Goal: Task Accomplishment & Management: Use online tool/utility

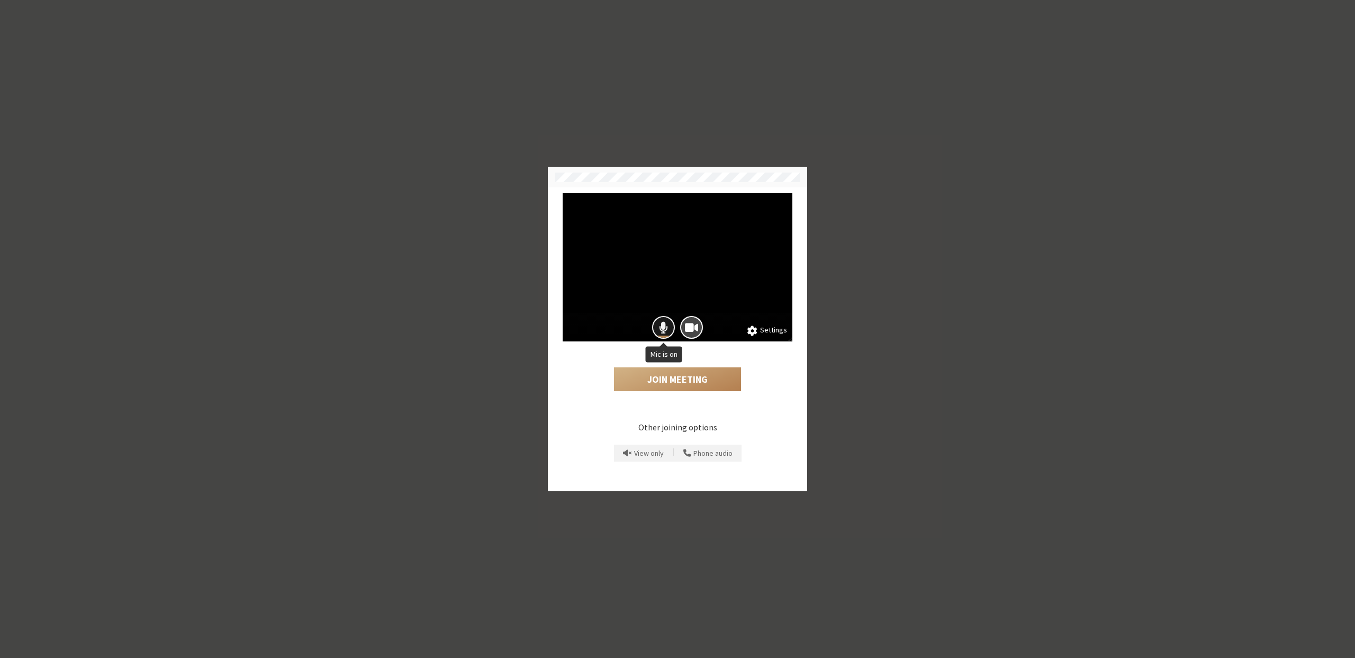
click at [664, 329] on span "Mic is on" at bounding box center [663, 327] width 9 height 14
click at [768, 328] on button "Settings" at bounding box center [767, 330] width 40 height 12
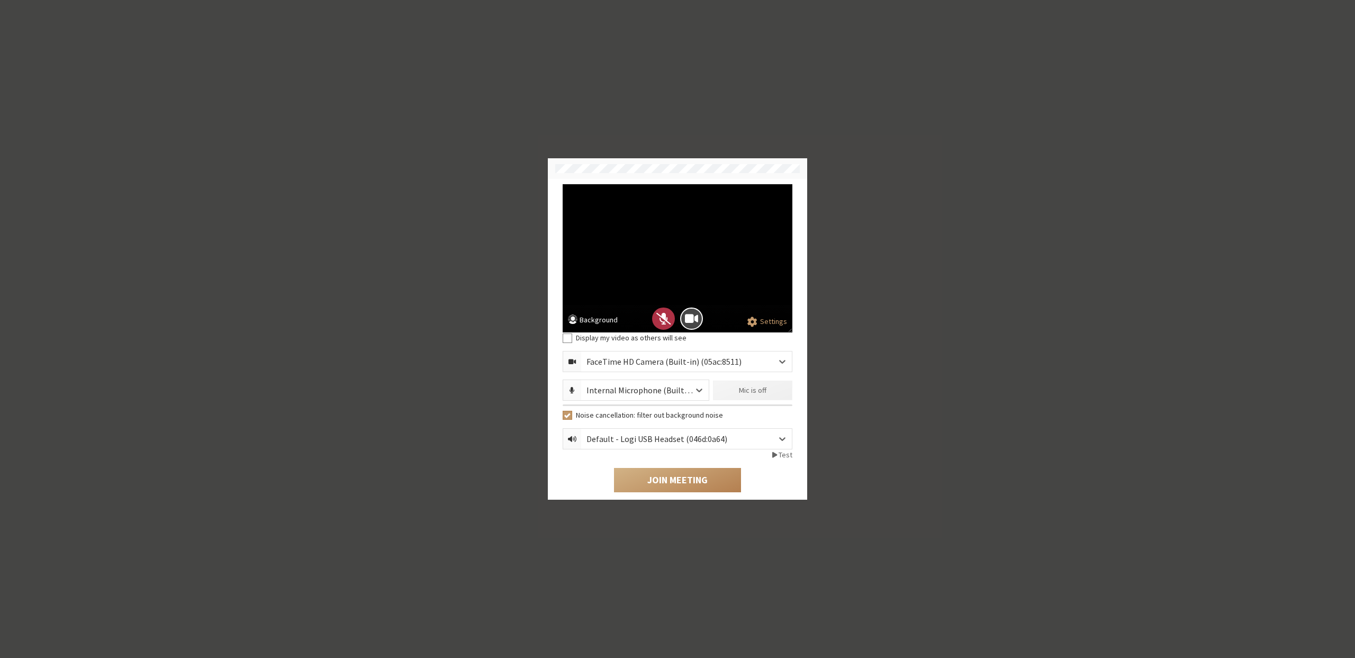
click at [598, 321] on button "Background" at bounding box center [593, 320] width 50 height 13
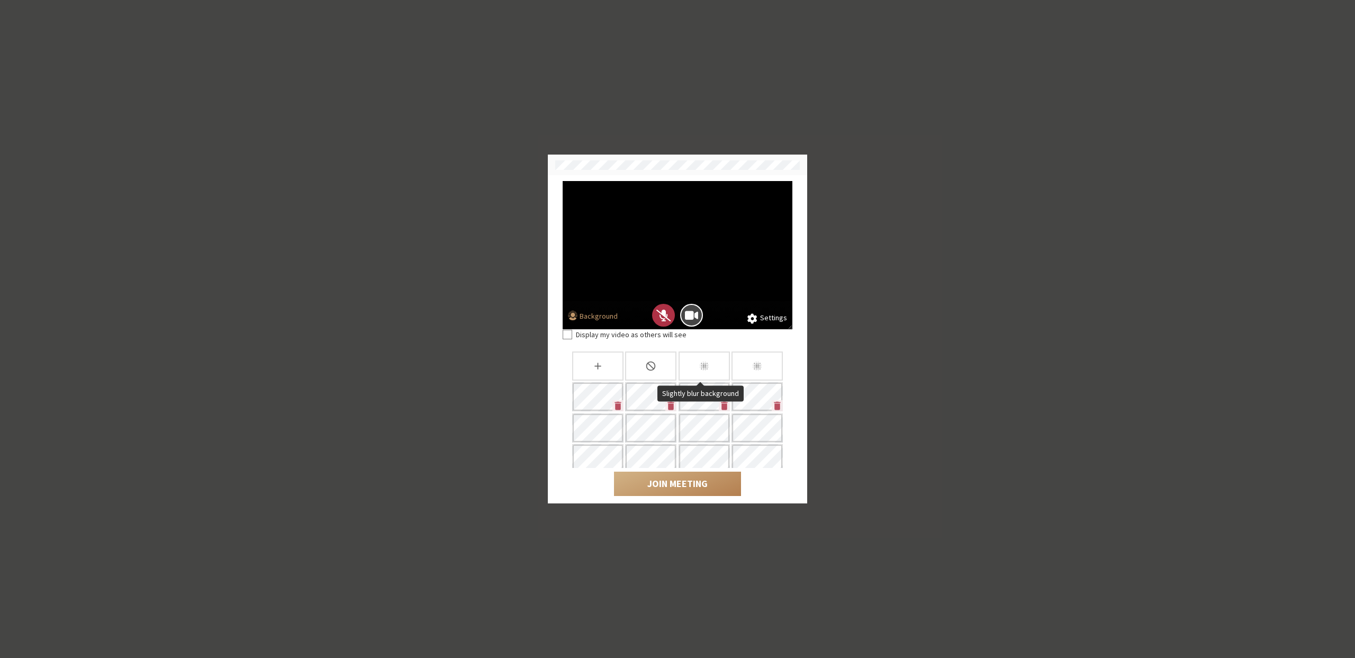
click at [690, 362] on div "Slightly blur background" at bounding box center [704, 365] width 51 height 29
click at [747, 363] on div "Blur background" at bounding box center [757, 365] width 51 height 29
click at [705, 362] on icon "Slightly blur background" at bounding box center [704, 365] width 11 height 11
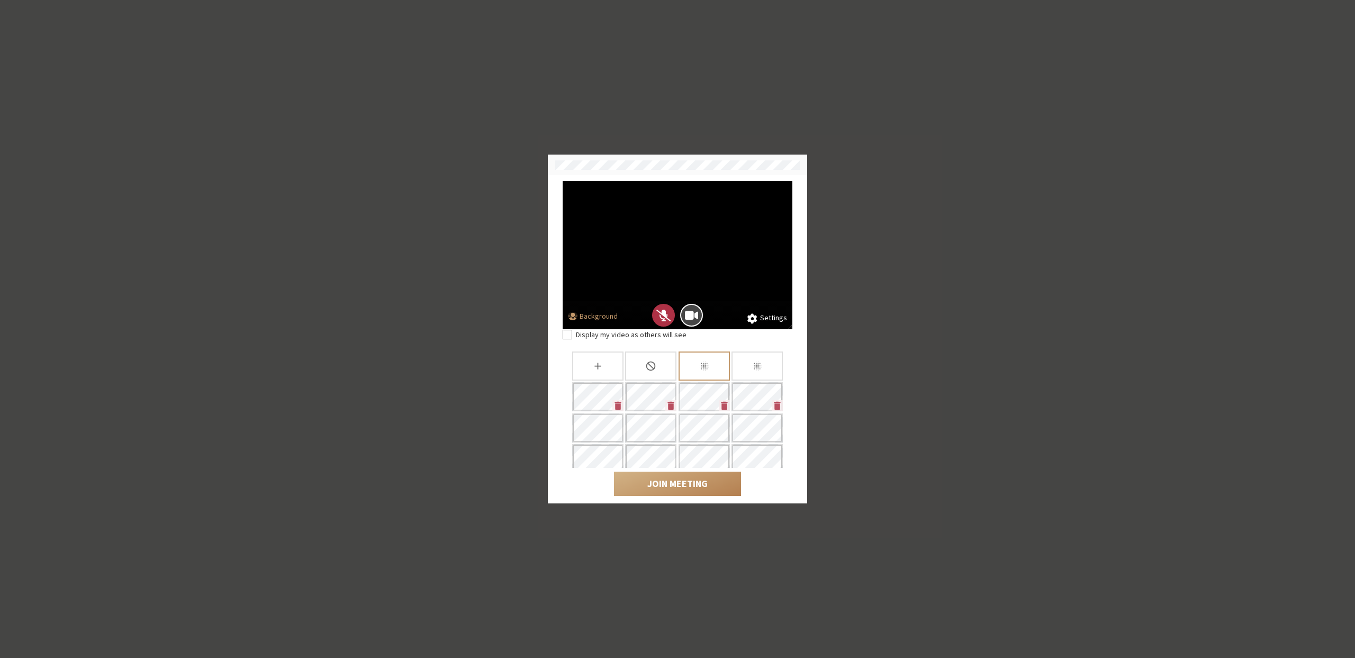
click at [705, 362] on icon "Slightly blur background" at bounding box center [704, 365] width 11 height 11
click at [660, 479] on button "Join Meeting" at bounding box center [677, 484] width 127 height 24
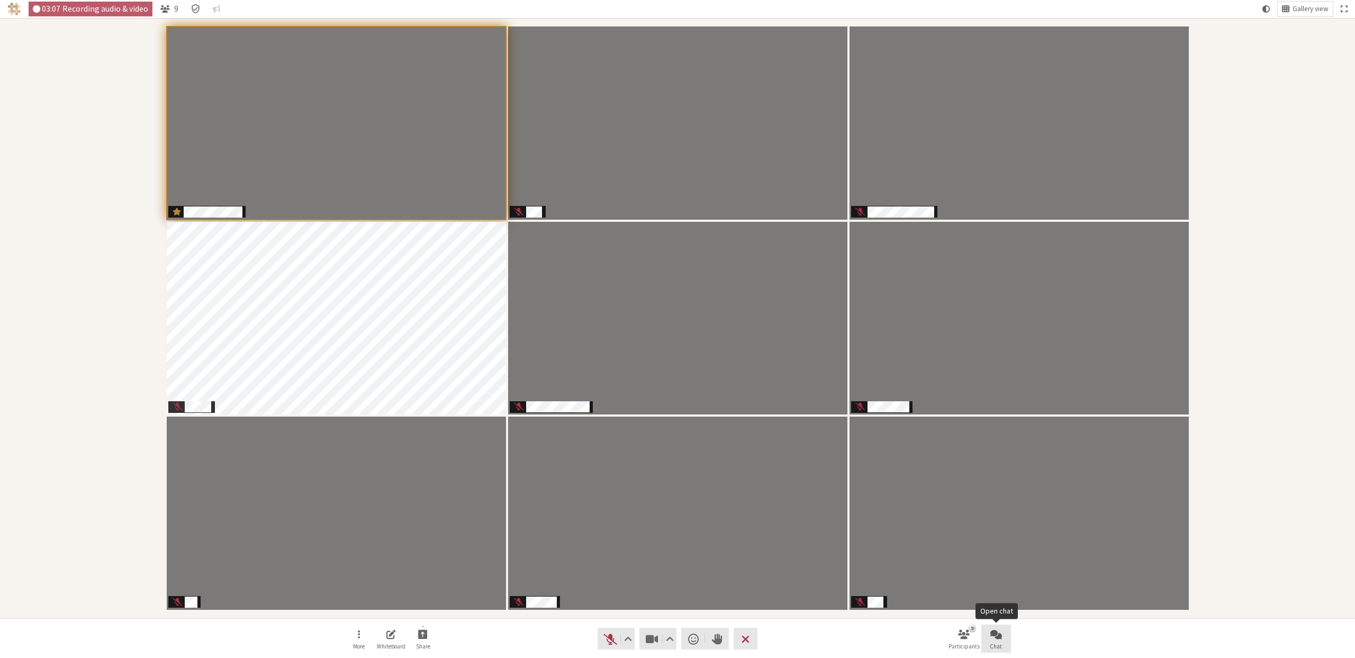
click at [994, 634] on span "Open chat" at bounding box center [996, 634] width 12 height 12
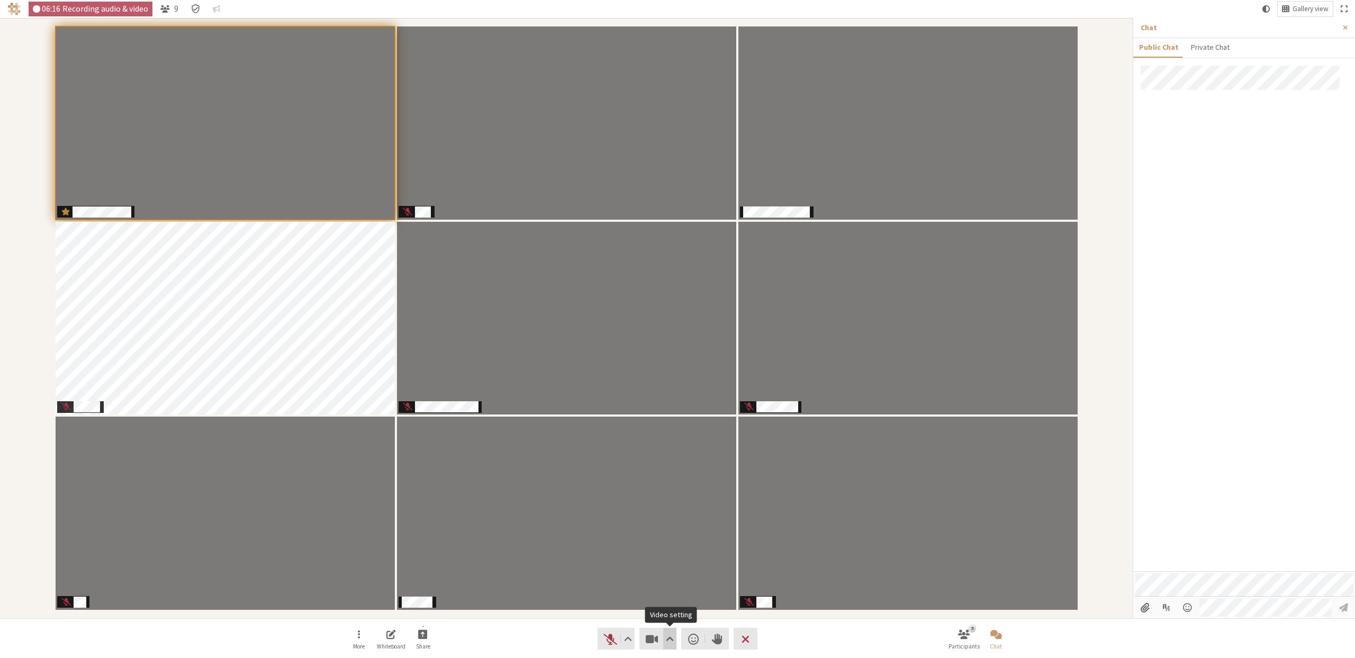
click at [671, 643] on span "Video setting" at bounding box center [670, 639] width 8 height 15
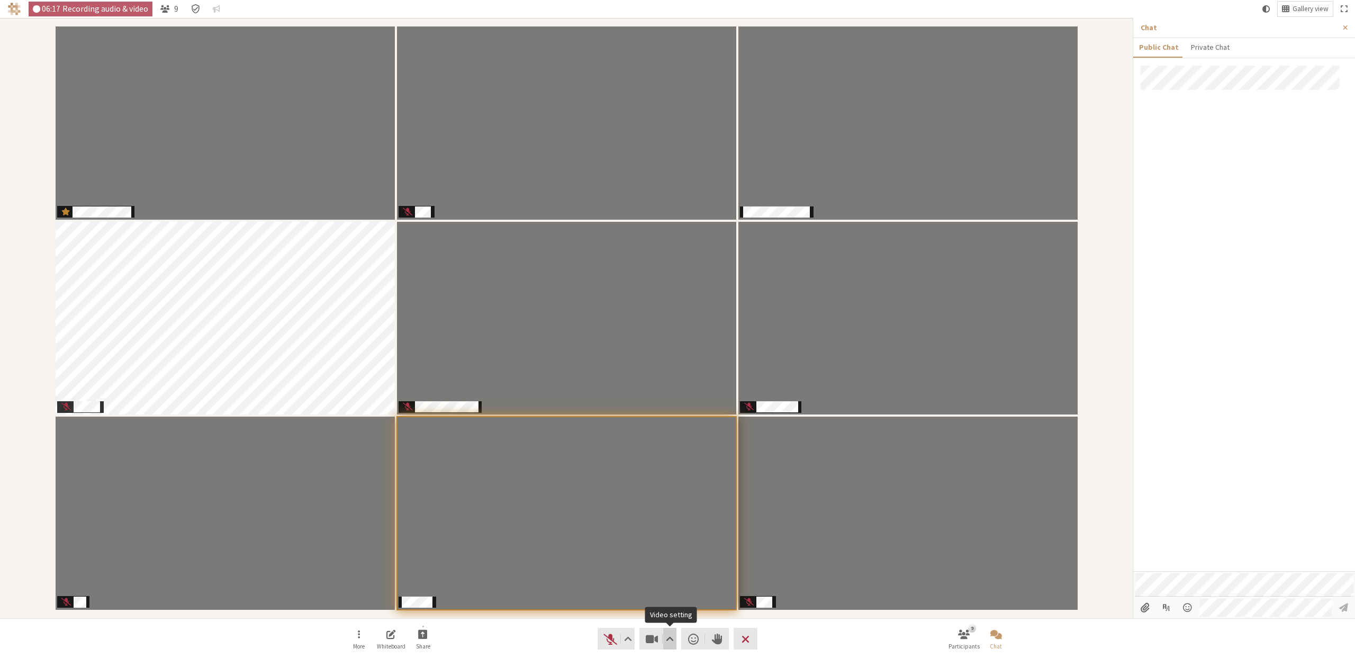
click at [671, 643] on span "Video setting" at bounding box center [670, 639] width 8 height 15
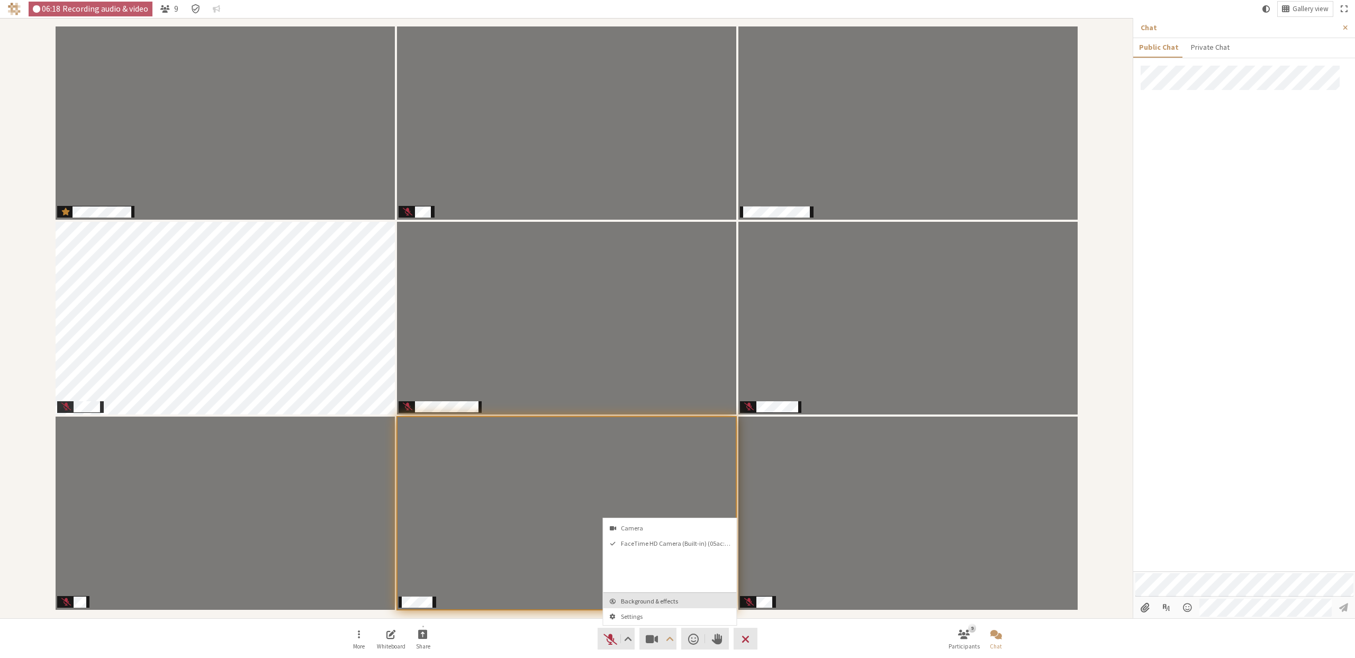
click at [663, 600] on span "Background & effects" at bounding box center [676, 601] width 111 height 7
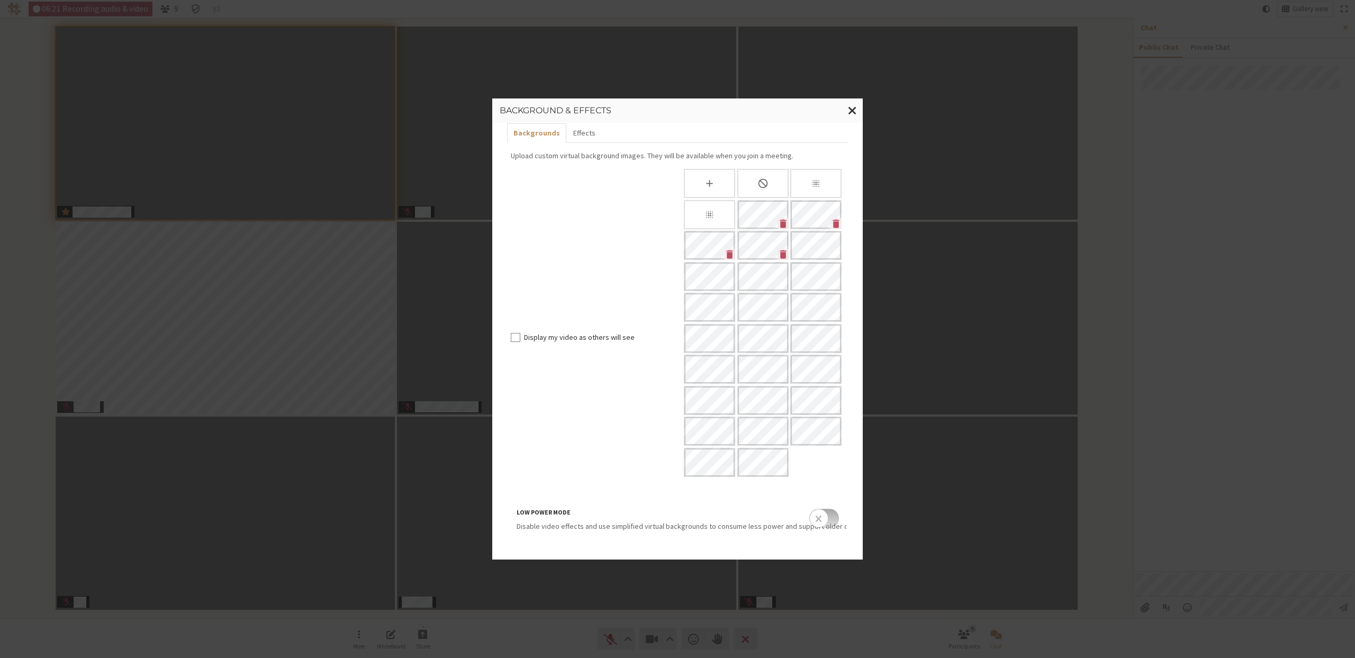
scroll to position [26, 0]
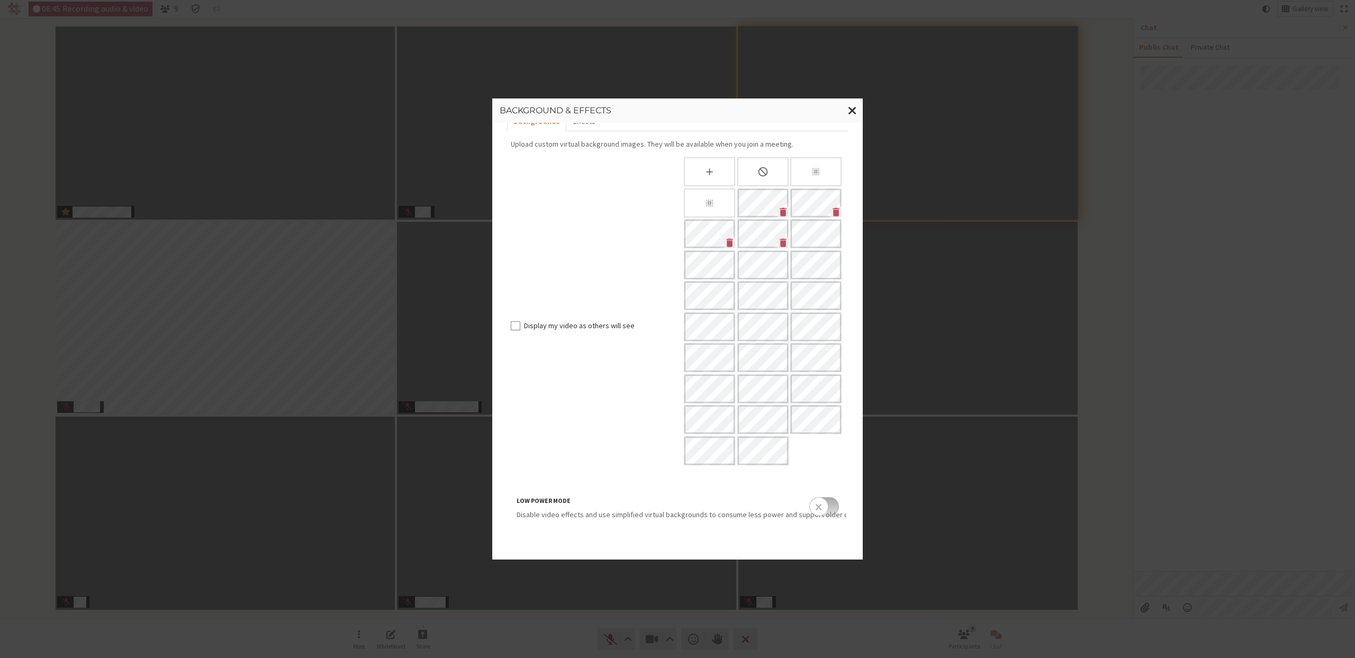
click at [828, 509] on input "checkbox" at bounding box center [824, 506] width 30 height 19
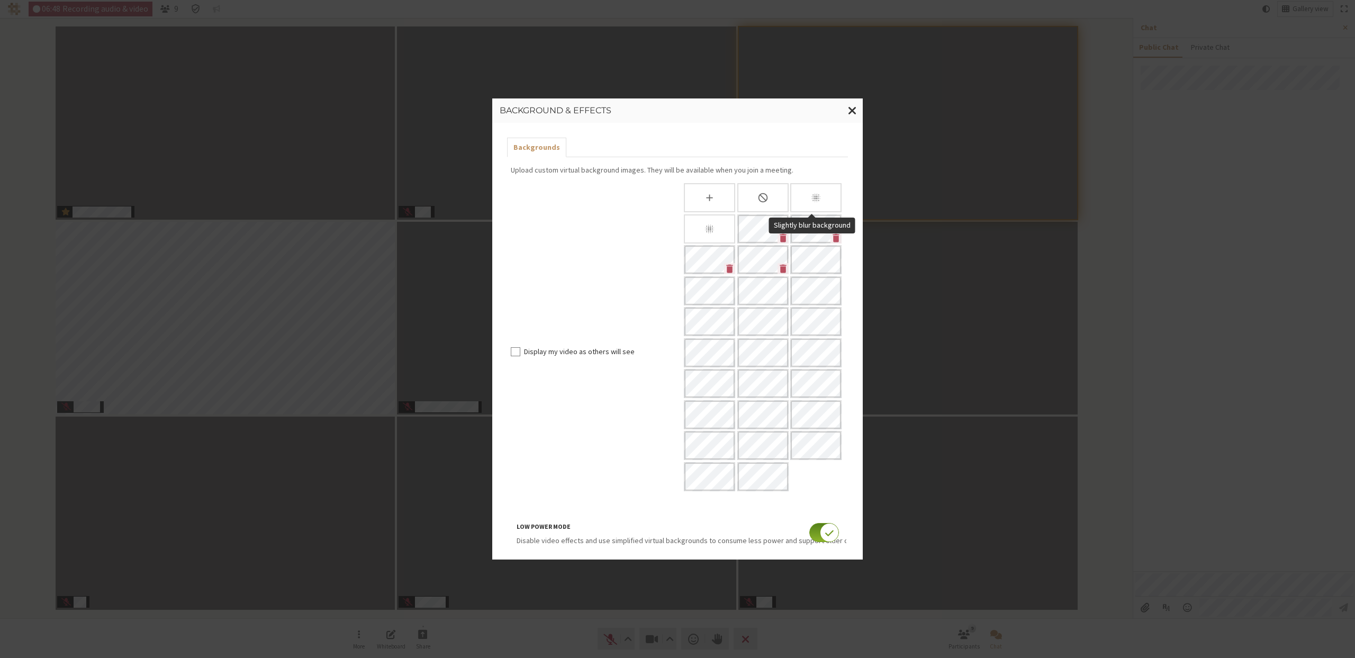
click at [810, 194] on icon "Slightly blur background" at bounding box center [815, 197] width 11 height 11
click at [851, 111] on span "Close modal" at bounding box center [852, 110] width 9 height 13
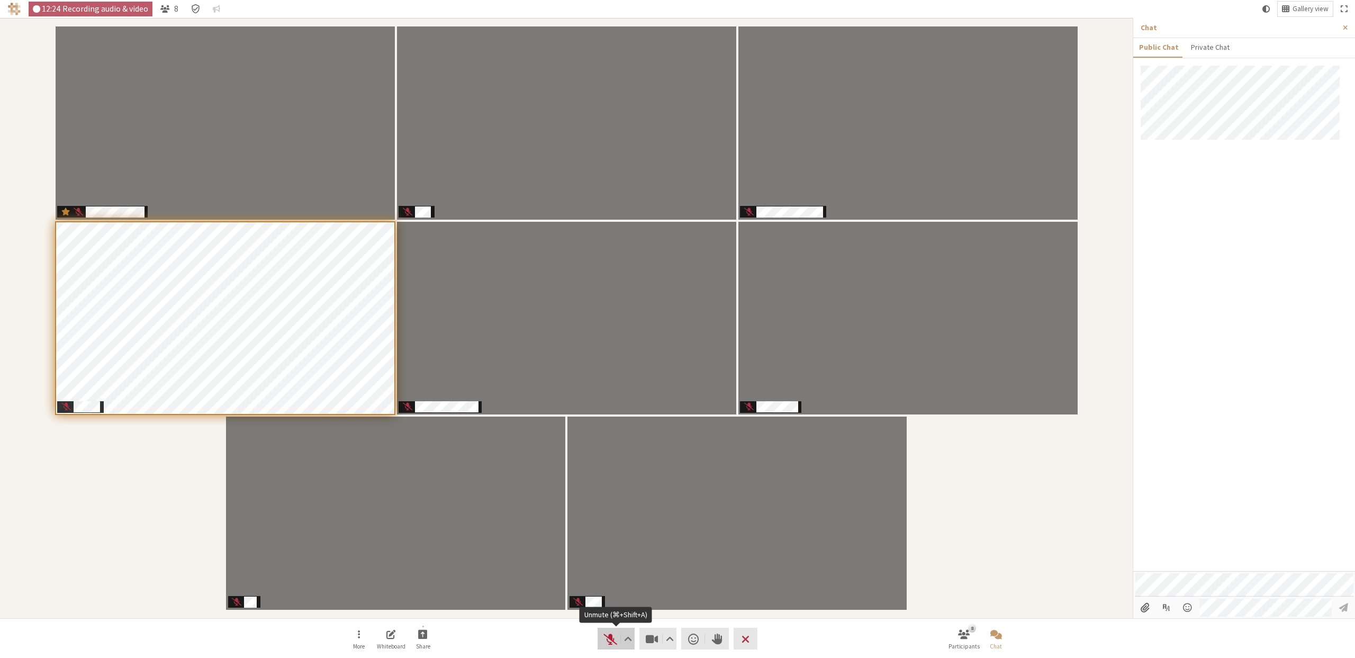
click at [606, 637] on span "Unmute (⌘+Shift+A)" at bounding box center [610, 639] width 15 height 15
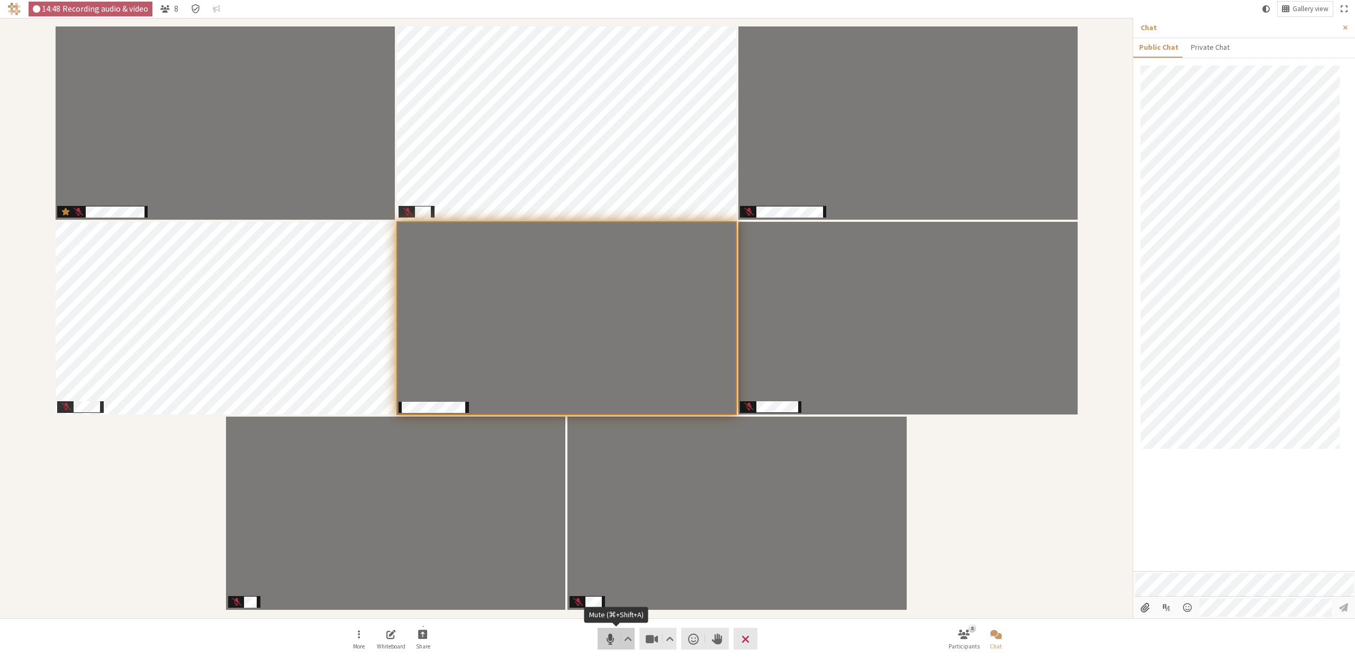
click at [608, 643] on span "Mute (⌘+Shift+A)" at bounding box center [610, 639] width 15 height 15
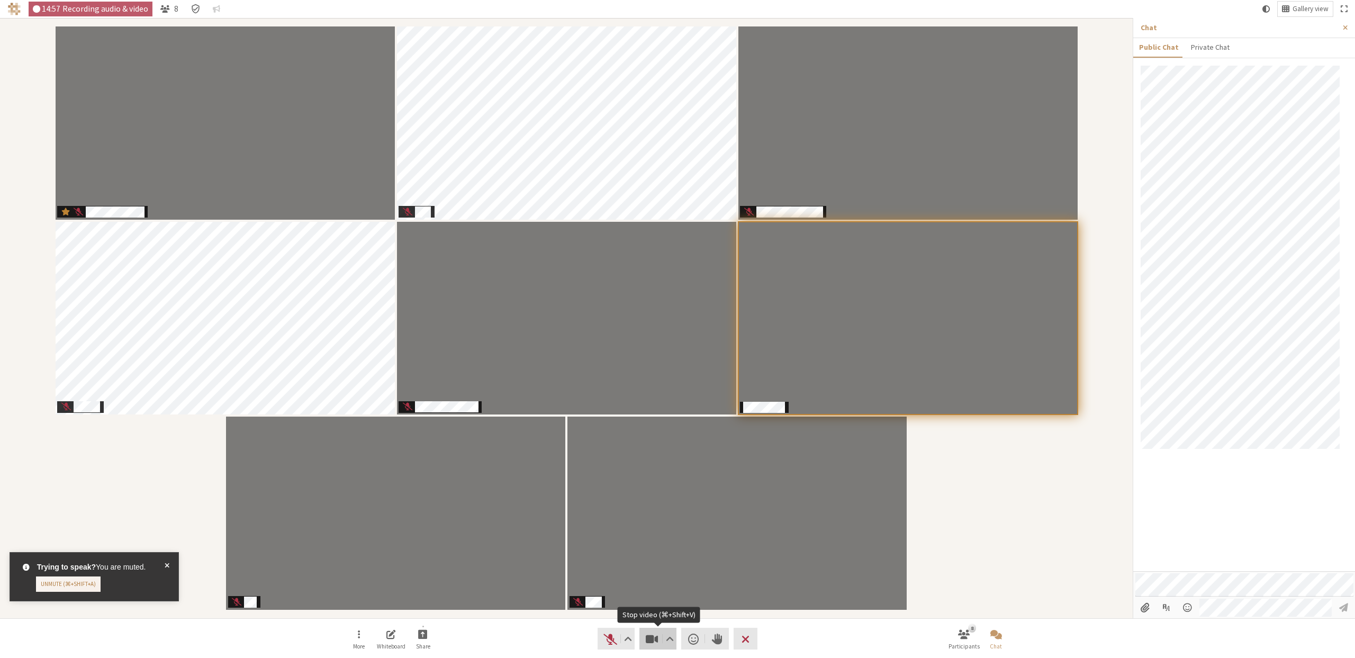
drag, startPoint x: 656, startPoint y: 637, endPoint x: 647, endPoint y: 639, distance: 8.6
click at [656, 637] on span "Stop video (⌘+Shift+V)" at bounding box center [652, 639] width 15 height 15
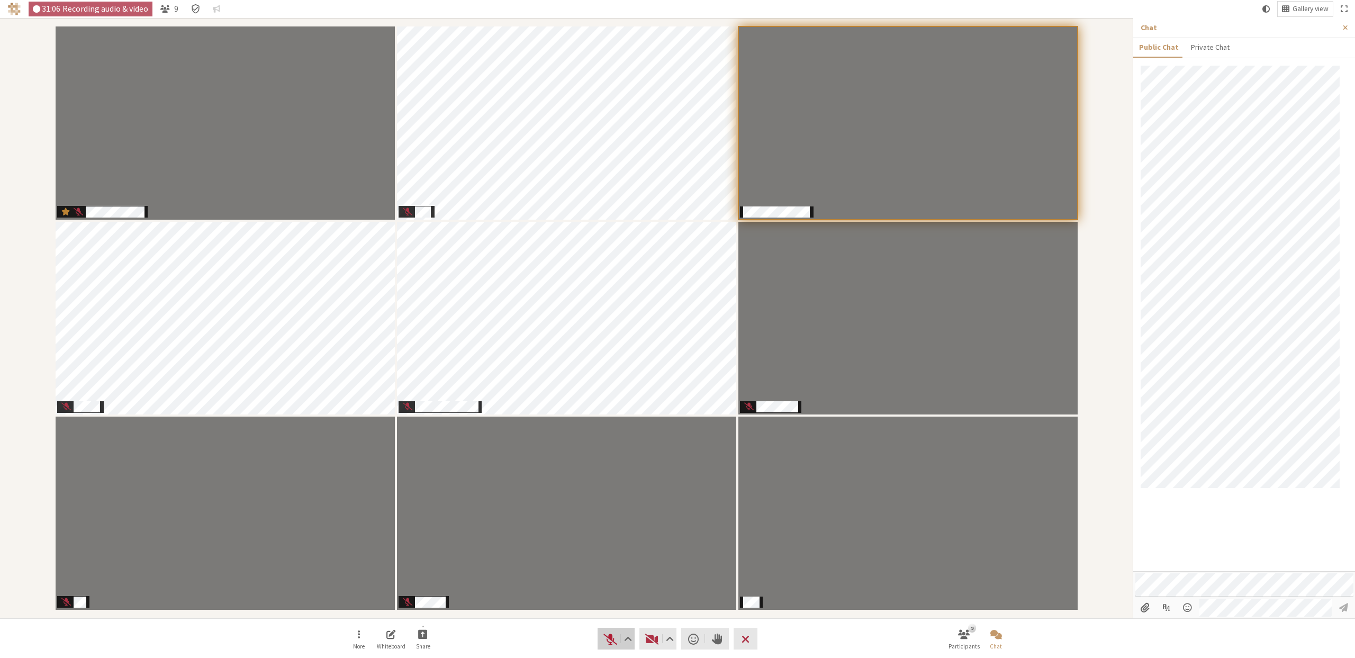
click at [607, 639] on span "Unmute (⌘+Shift+A)" at bounding box center [610, 639] width 15 height 15
click at [607, 639] on span "Mute (⌘+Shift+A)" at bounding box center [610, 639] width 15 height 15
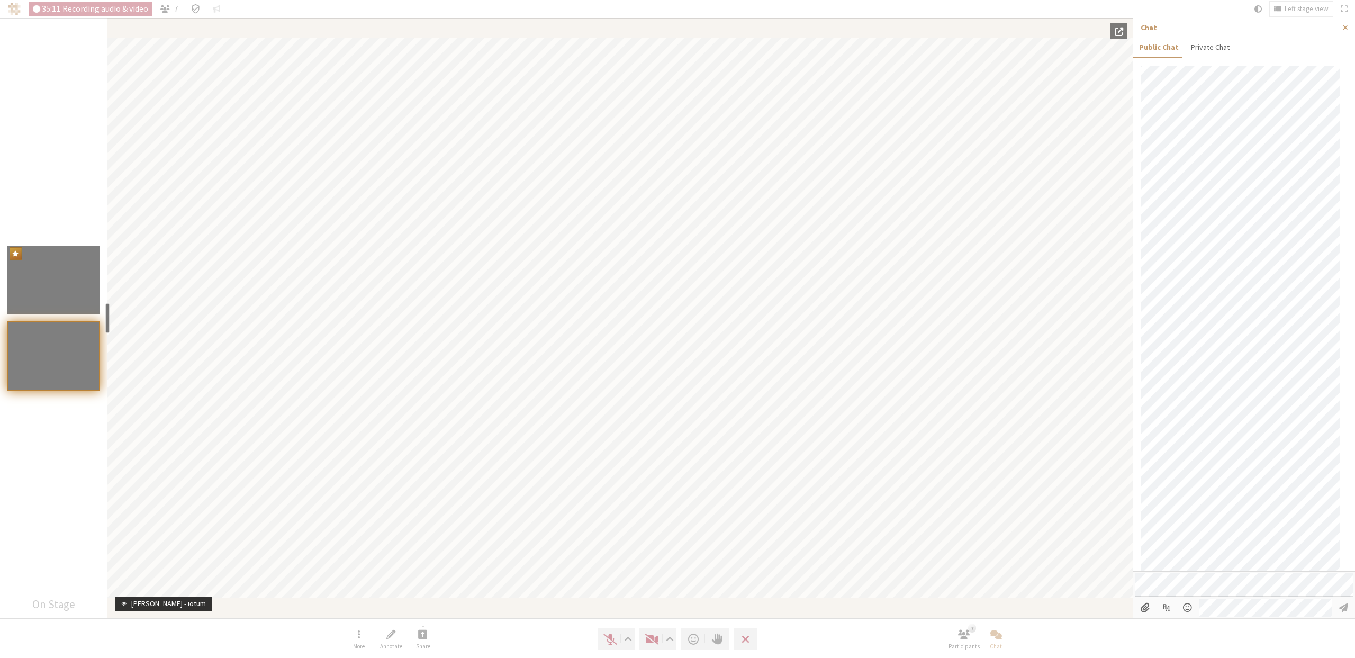
scroll to position [204, 0]
click at [106, 317] on div "resize" at bounding box center [107, 318] width 4 height 30
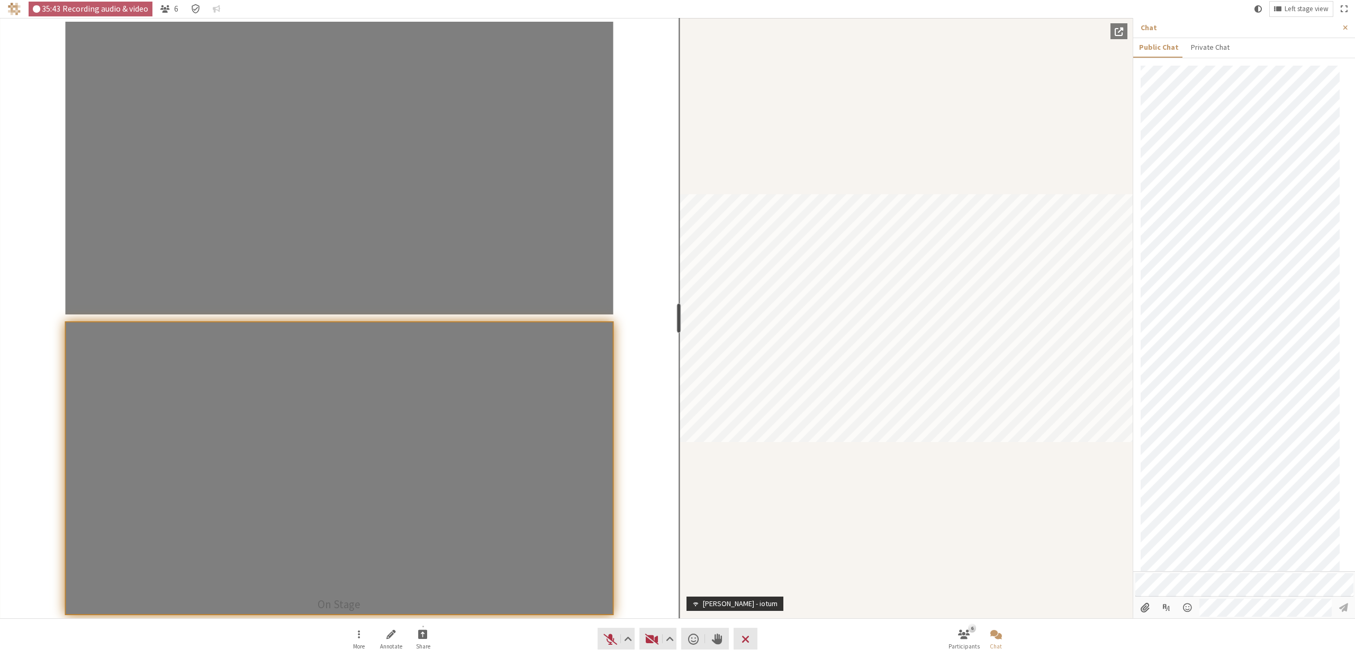
click at [864, 252] on section "[PERSON_NAME] - iotum On Stage resize" at bounding box center [906, 318] width 454 height 600
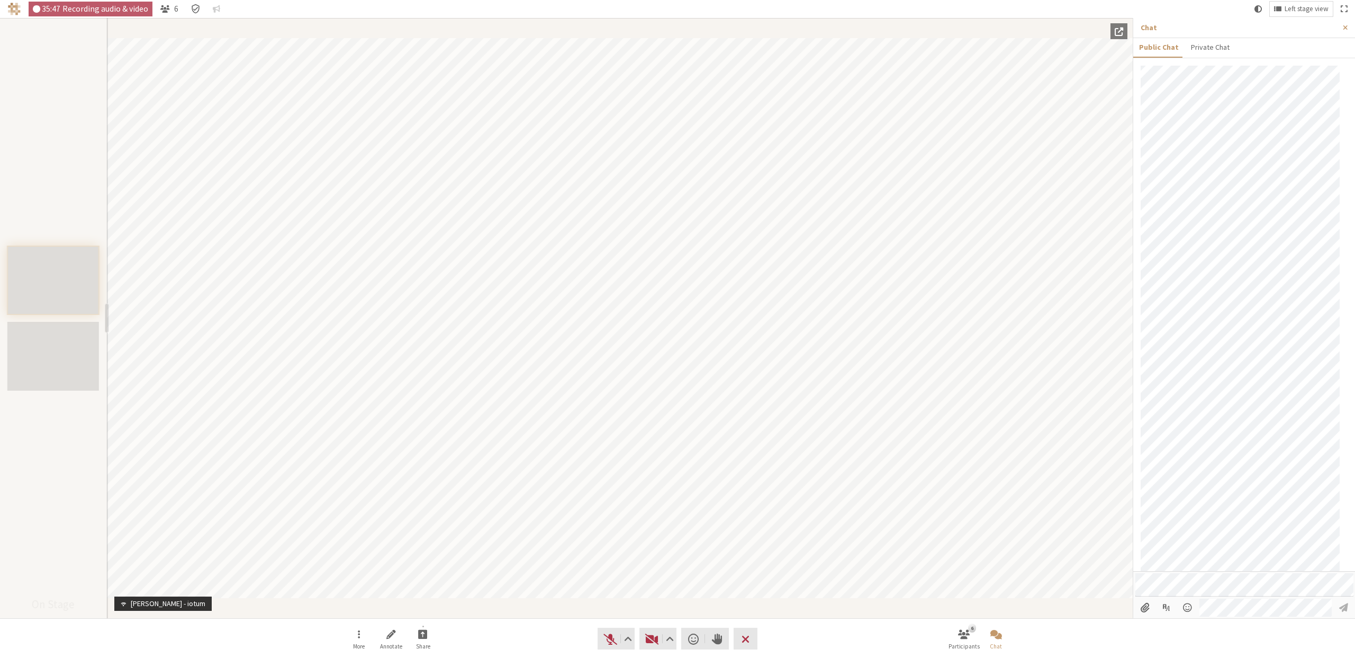
drag, startPoint x: 681, startPoint y: 318, endPoint x: 0, endPoint y: 354, distance: 681.7
click at [0, 354] on section "On Stage resize" at bounding box center [53, 318] width 107 height 600
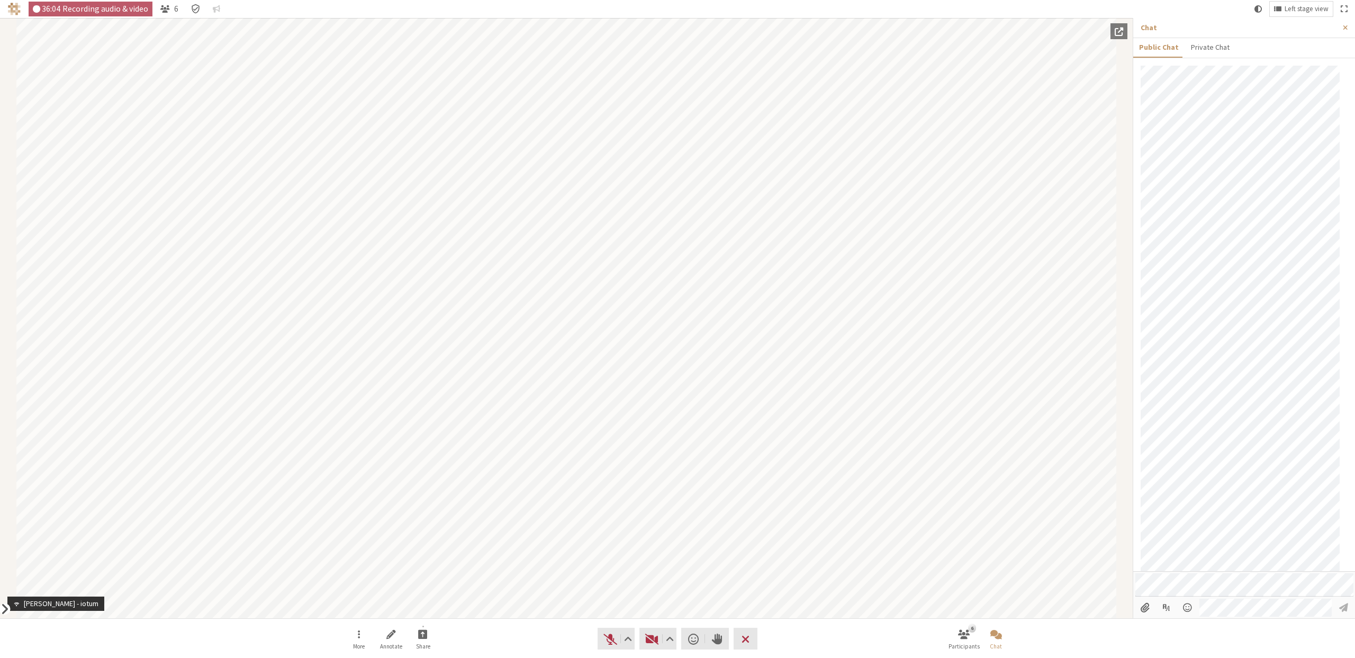
click at [4, 609] on span "Show" at bounding box center [5, 609] width 8 height 16
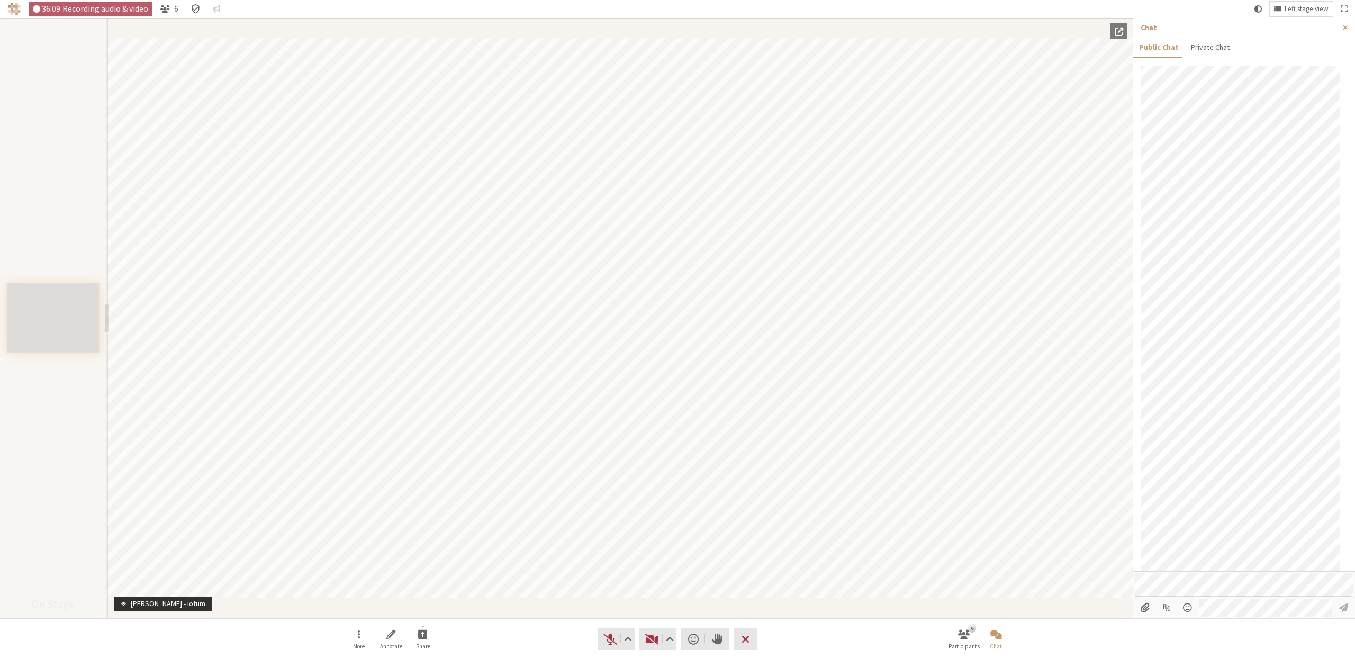
drag, startPoint x: 106, startPoint y: 314, endPoint x: 0, endPoint y: 307, distance: 106.7
click at [0, 307] on section "On Stage resize" at bounding box center [53, 318] width 107 height 600
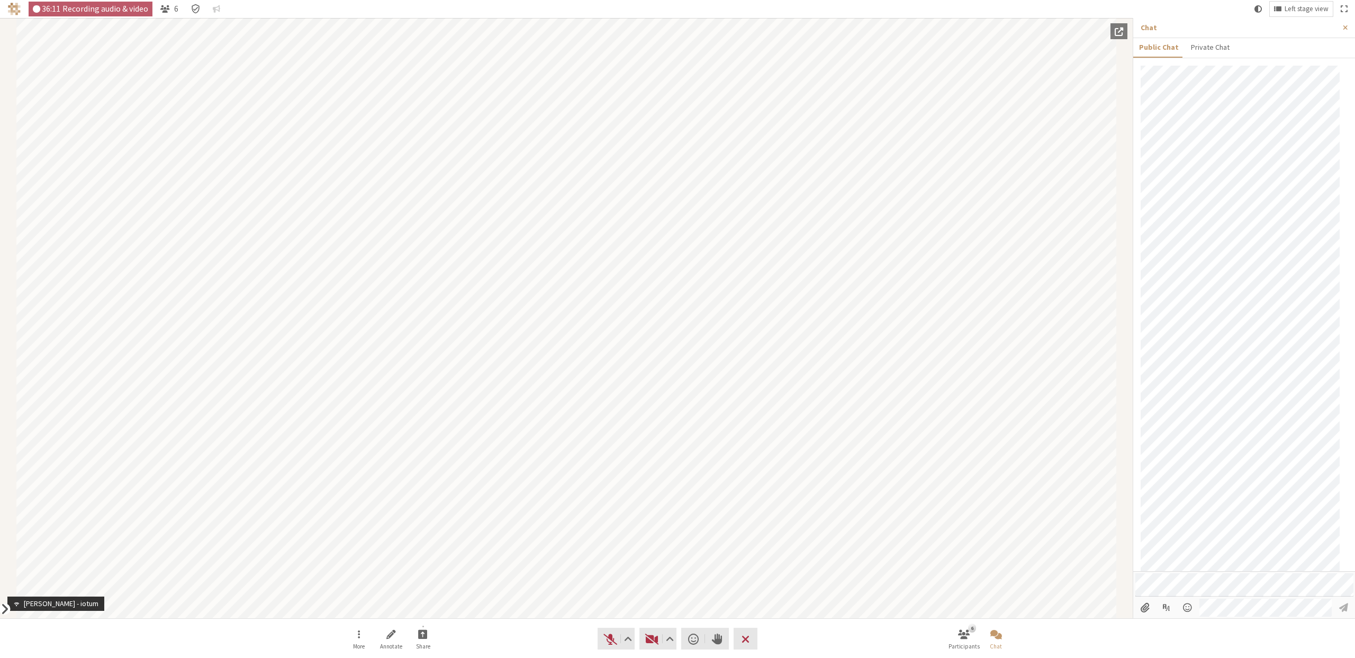
click at [2, 607] on span "Show" at bounding box center [5, 609] width 8 height 16
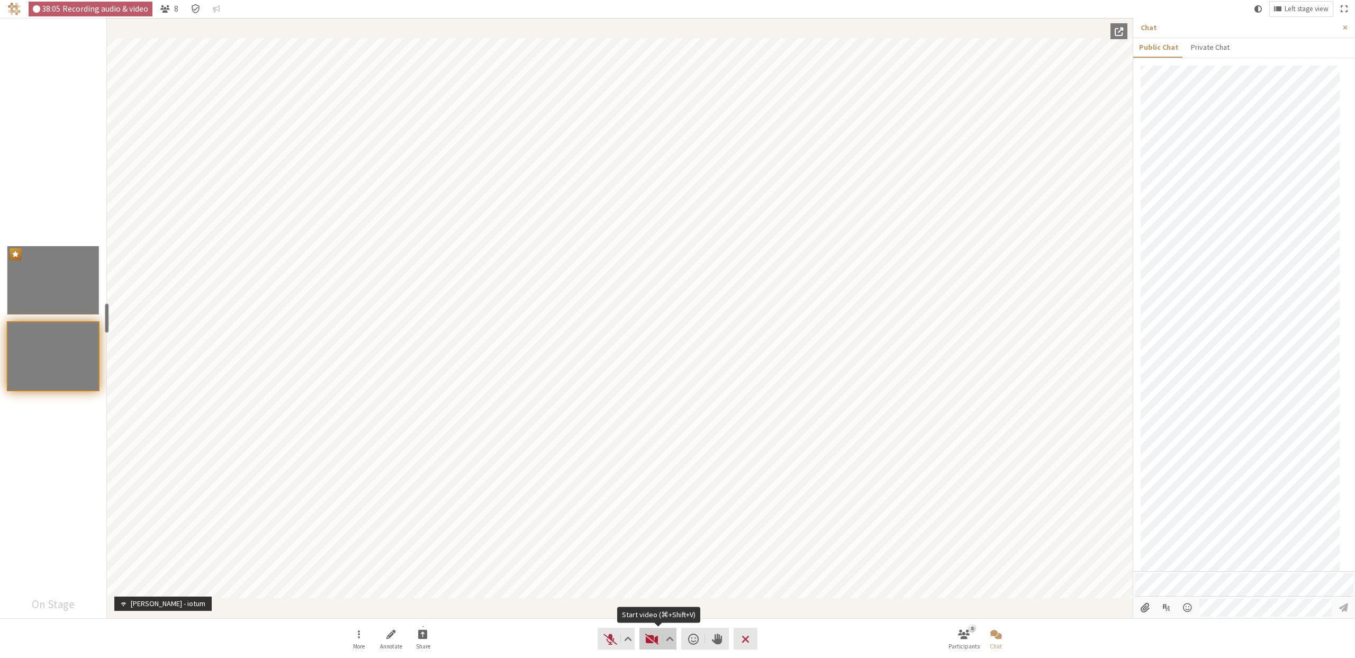
click at [646, 642] on span "Start video (⌘+Shift+V)" at bounding box center [652, 639] width 15 height 15
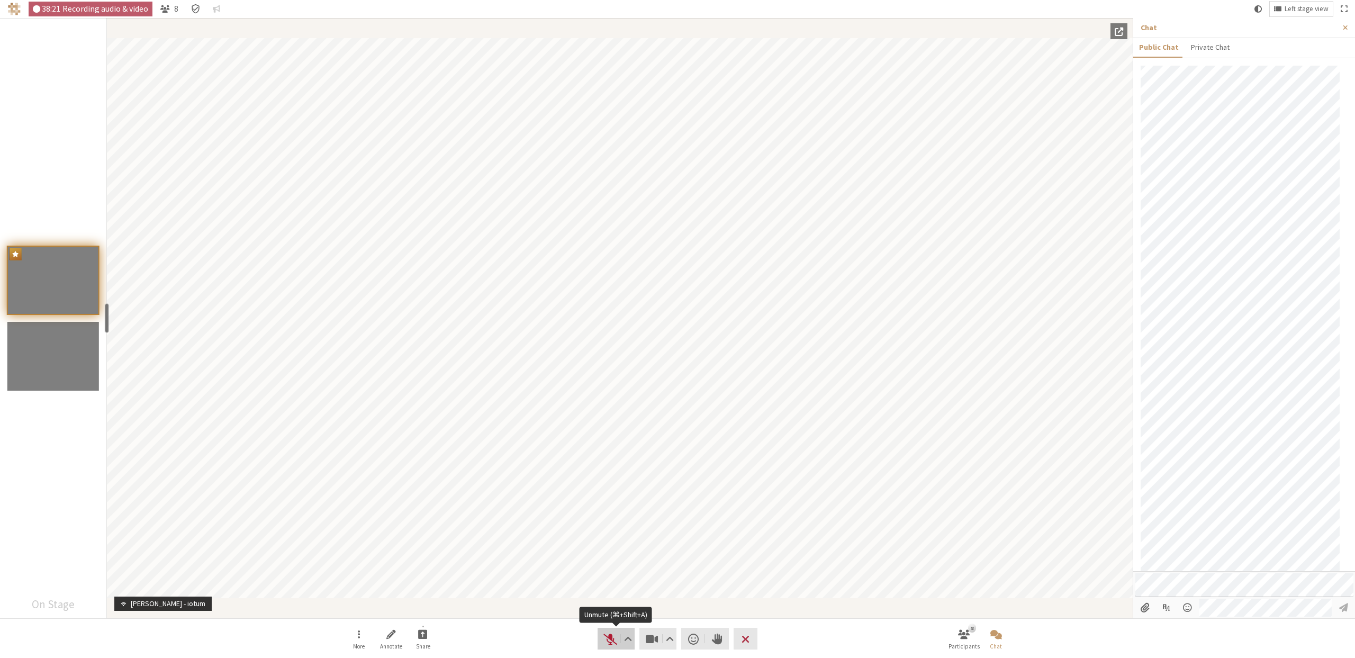
click at [602, 641] on button "Audio" at bounding box center [616, 639] width 37 height 22
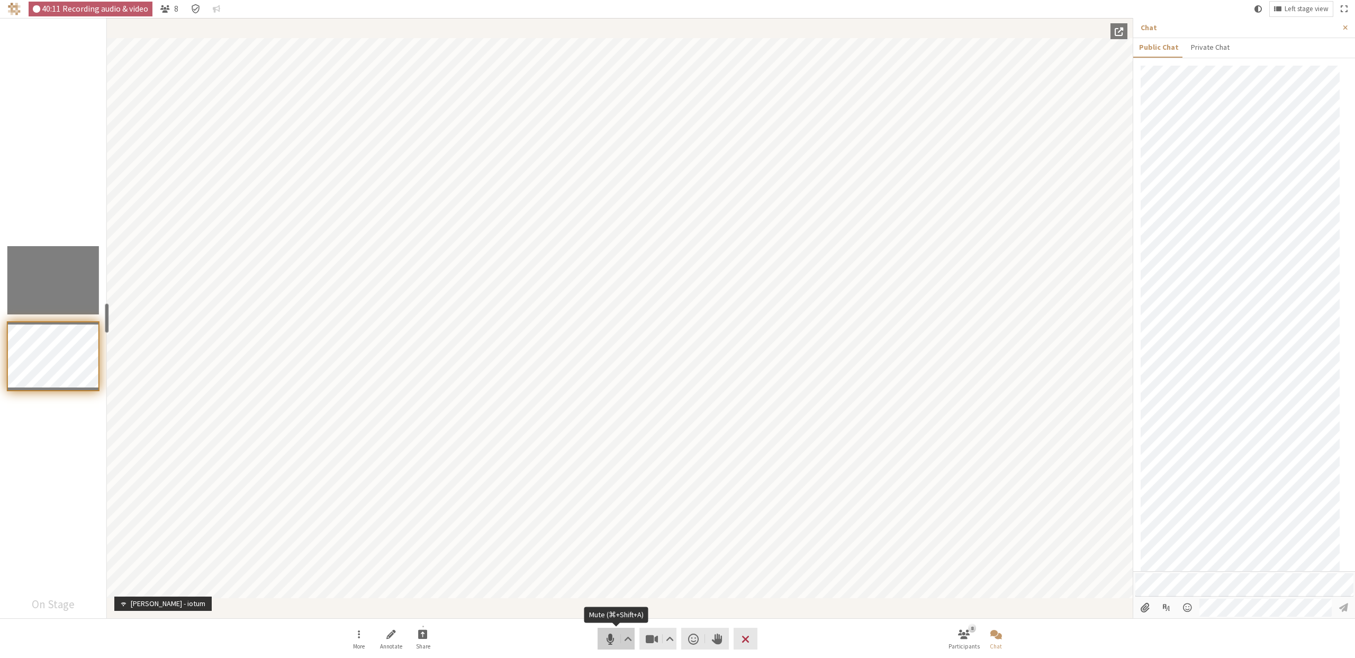
click at [608, 638] on span "Mute (⌘+Shift+A)" at bounding box center [610, 639] width 15 height 15
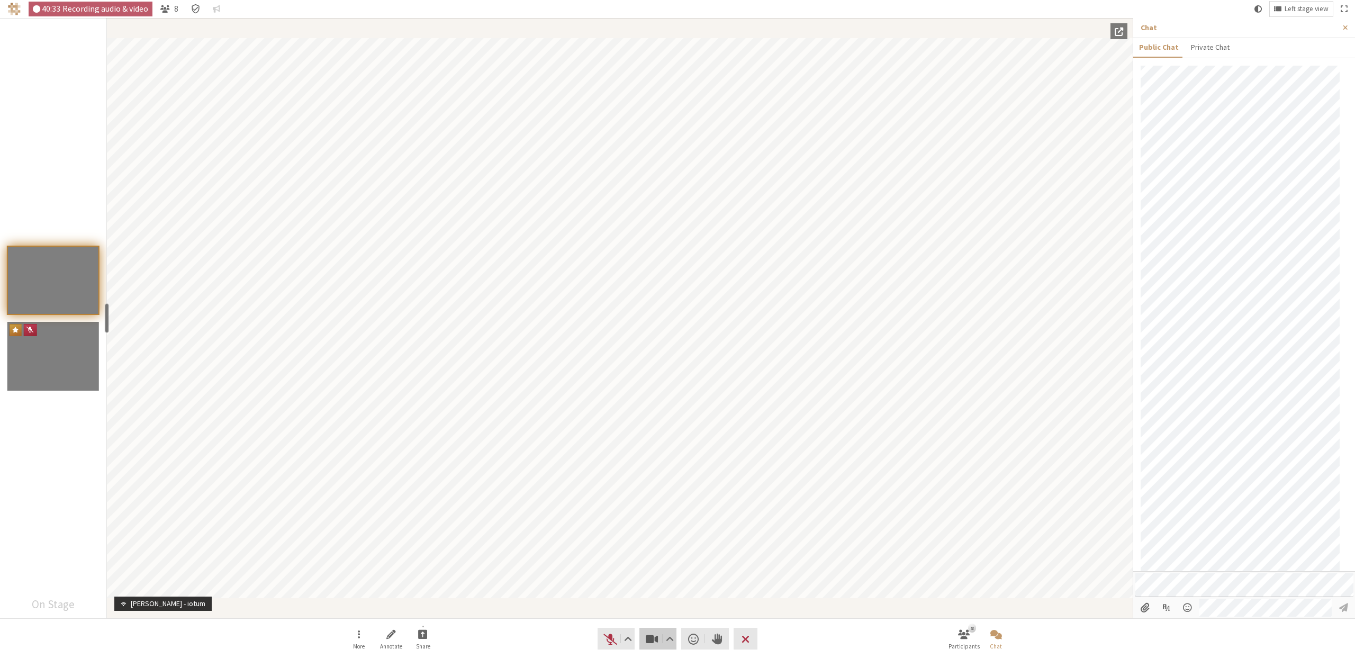
click at [646, 647] on button "Video" at bounding box center [657, 639] width 37 height 22
click at [51, 484] on div "Participants" at bounding box center [53, 318] width 106 height 600
click at [606, 637] on span "Unmute (⌘+Shift+A)" at bounding box center [610, 639] width 15 height 15
click at [607, 638] on span "Mute (⌘+Shift+A)" at bounding box center [610, 639] width 15 height 15
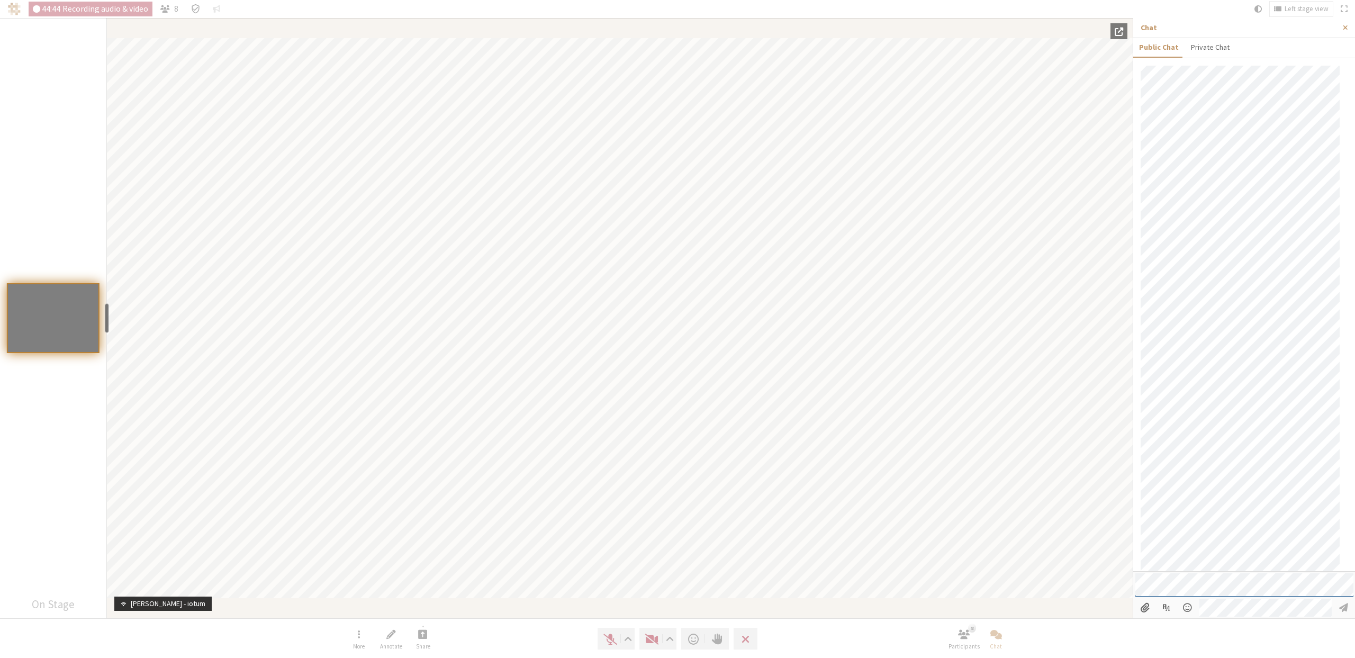
scroll to position [321, 0]
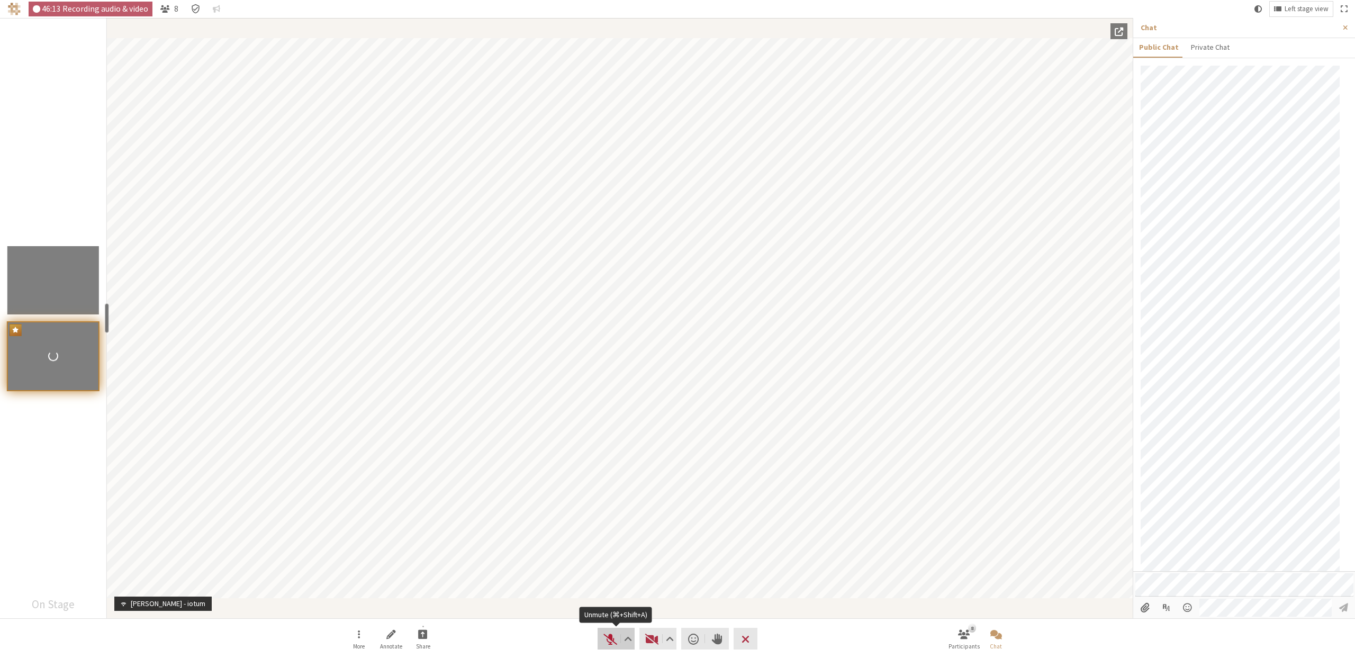
click at [606, 639] on span "Unmute (⌘+Shift+A)" at bounding box center [610, 639] width 15 height 15
click at [604, 642] on span "Mute (⌘+Shift+A)" at bounding box center [610, 639] width 15 height 15
click at [603, 638] on span "Unmute (⌘+Shift+A)" at bounding box center [610, 639] width 15 height 15
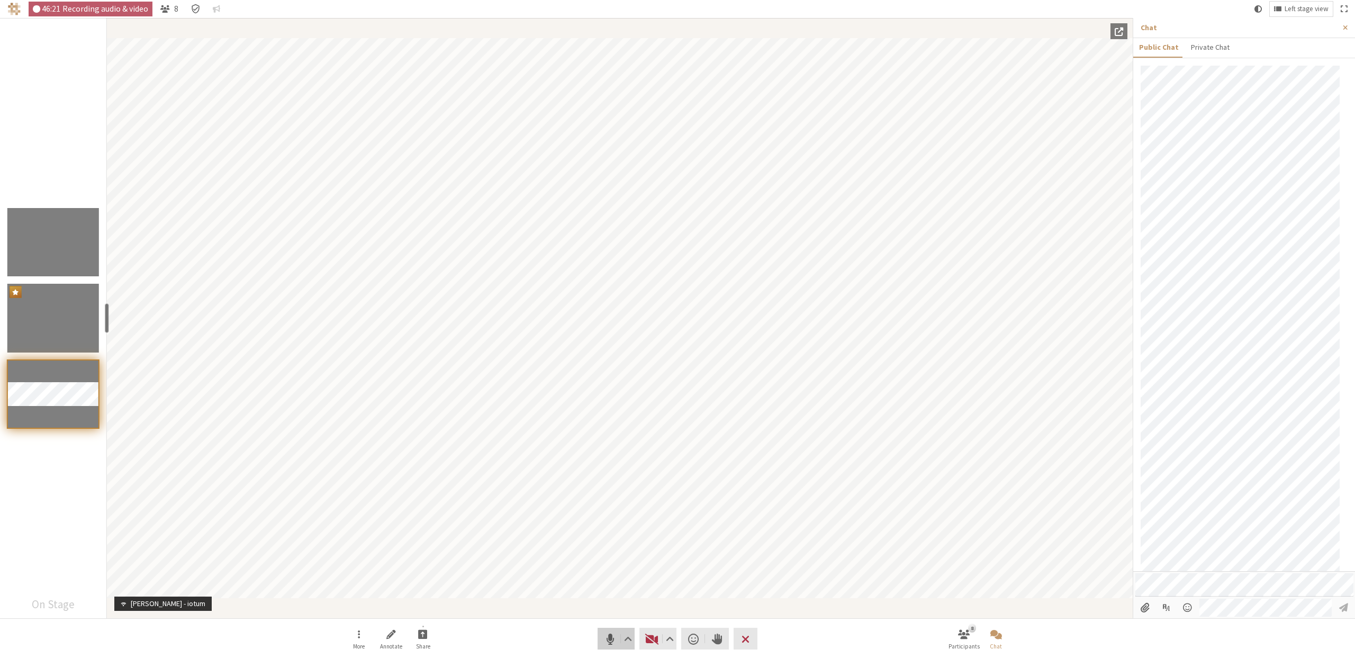
click at [603, 638] on span "Mute (⌘+Shift+A)" at bounding box center [610, 639] width 15 height 15
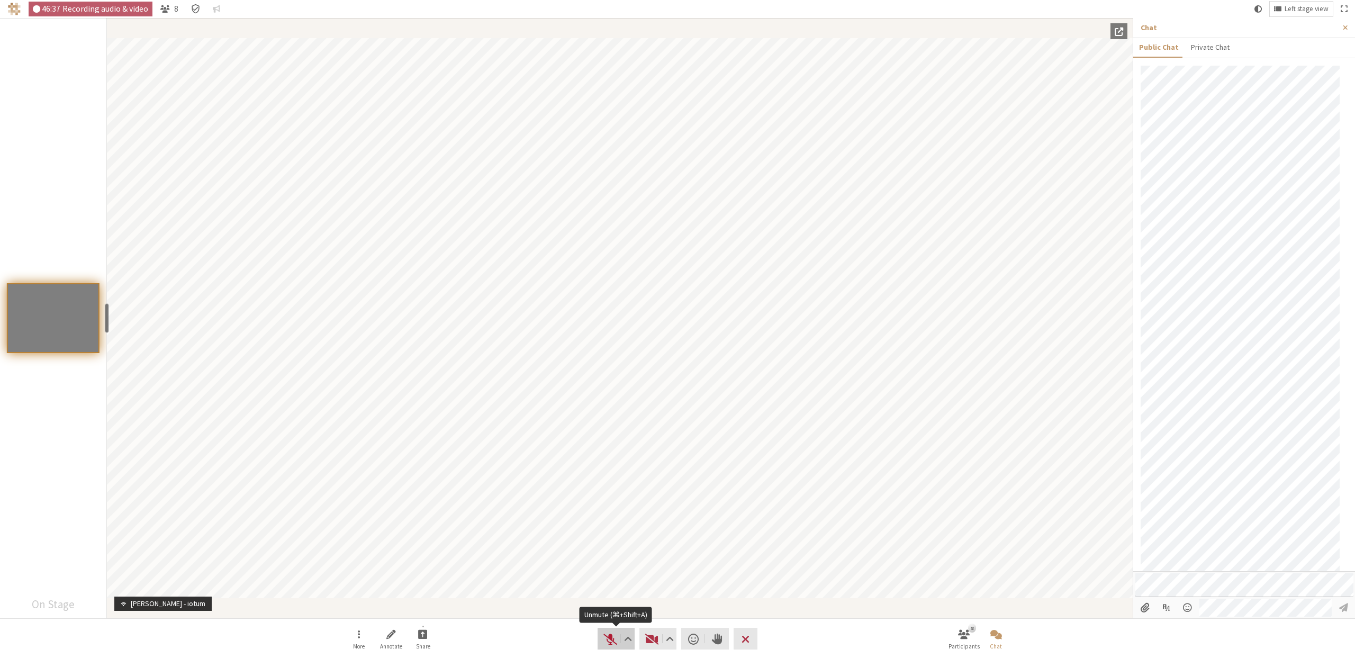
click at [607, 636] on span "Unmute (⌘+Shift+A)" at bounding box center [610, 639] width 15 height 15
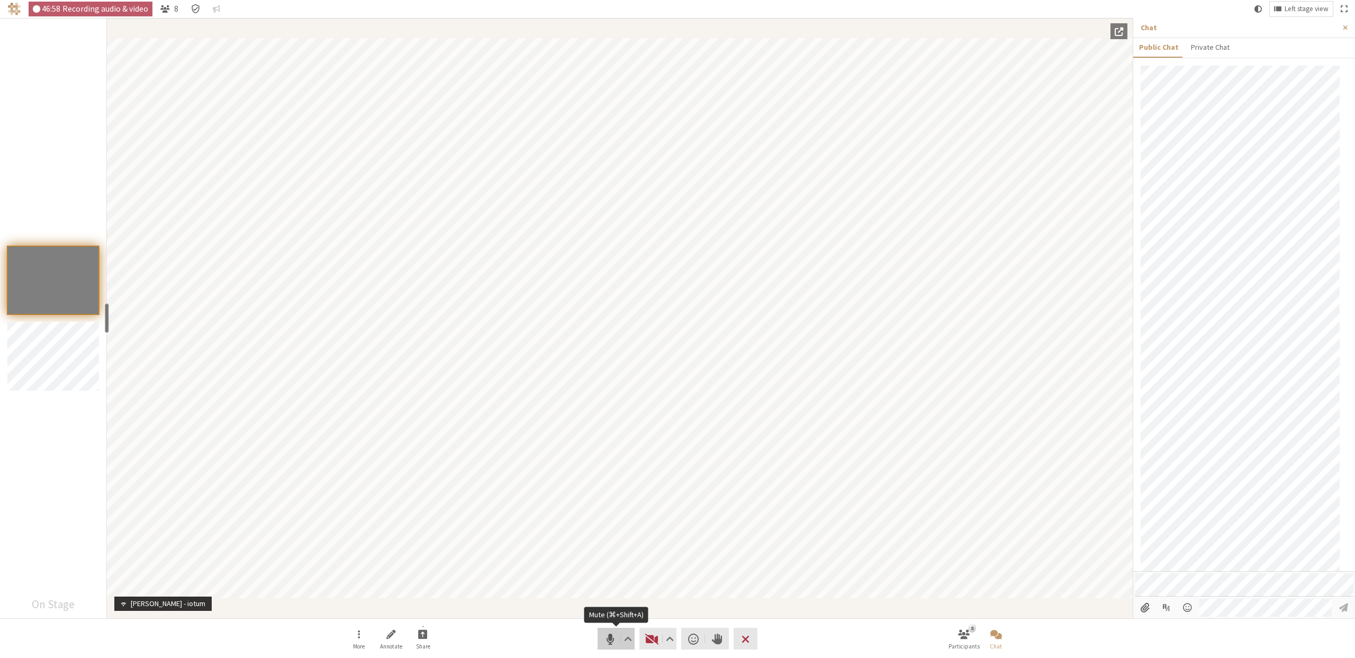
click at [612, 638] on span "Mute (⌘+Shift+A)" at bounding box center [610, 639] width 15 height 15
click at [612, 638] on span "Unmute (⌘+Shift+A)" at bounding box center [610, 639] width 15 height 15
click at [611, 641] on span "Mute (⌘+Shift+A)" at bounding box center [610, 639] width 15 height 15
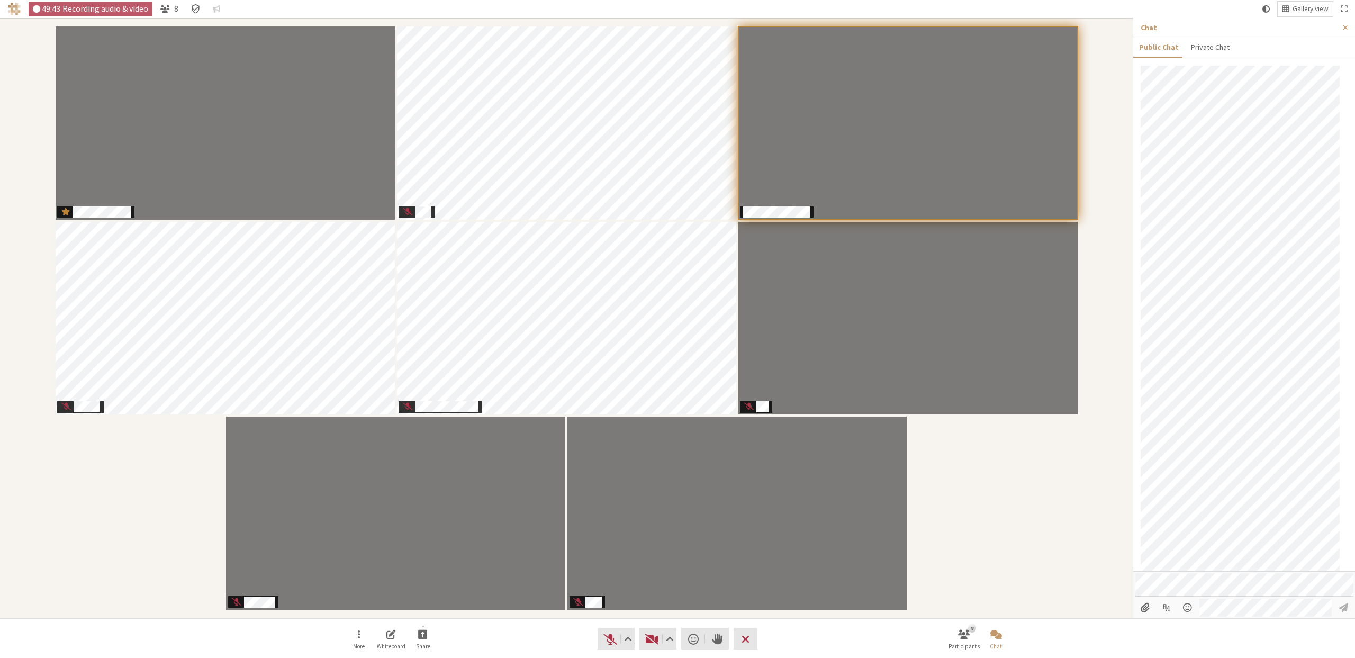
scroll to position [106, 0]
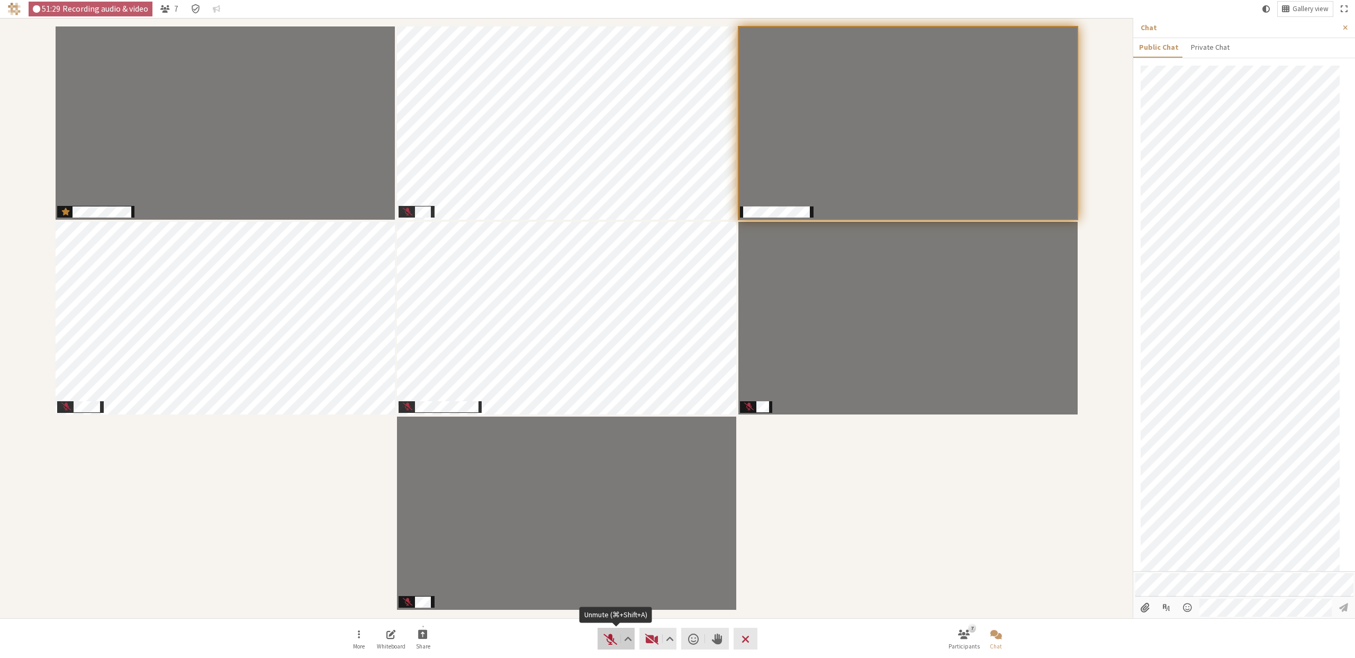
click at [605, 639] on span "Unmute (⌘+Shift+A)" at bounding box center [610, 639] width 15 height 15
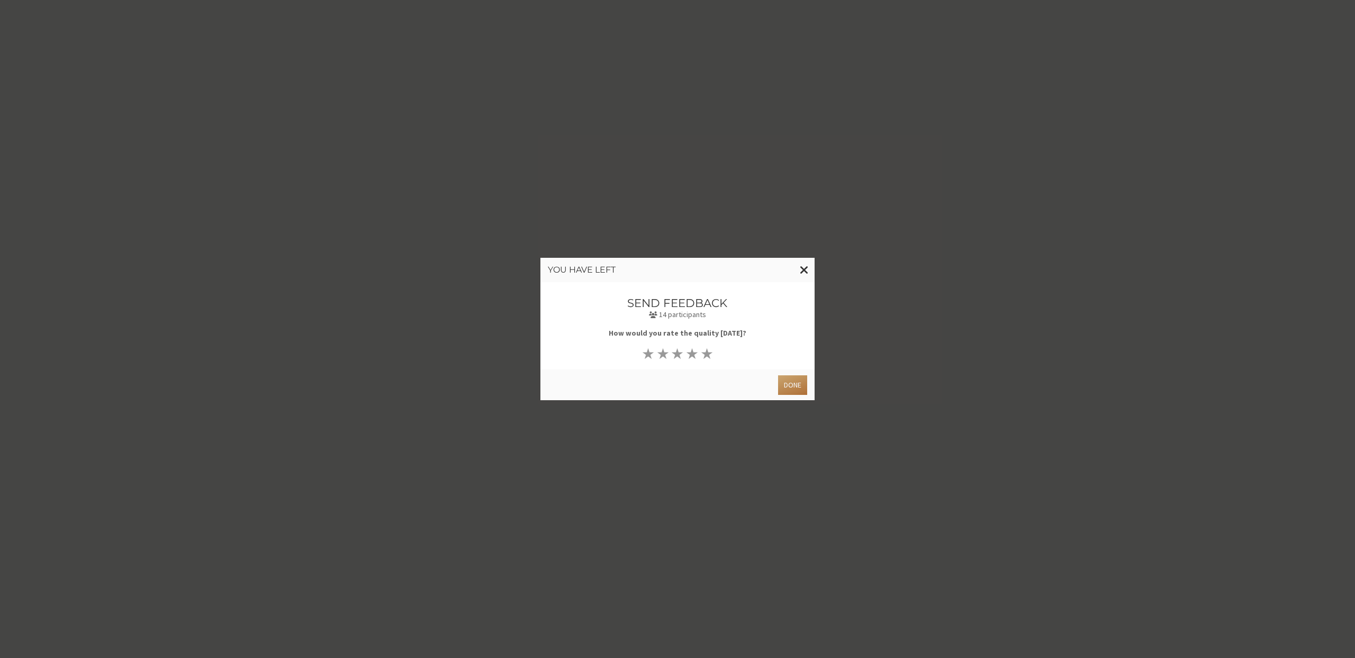
click at [783, 387] on button "Done" at bounding box center [792, 385] width 29 height 20
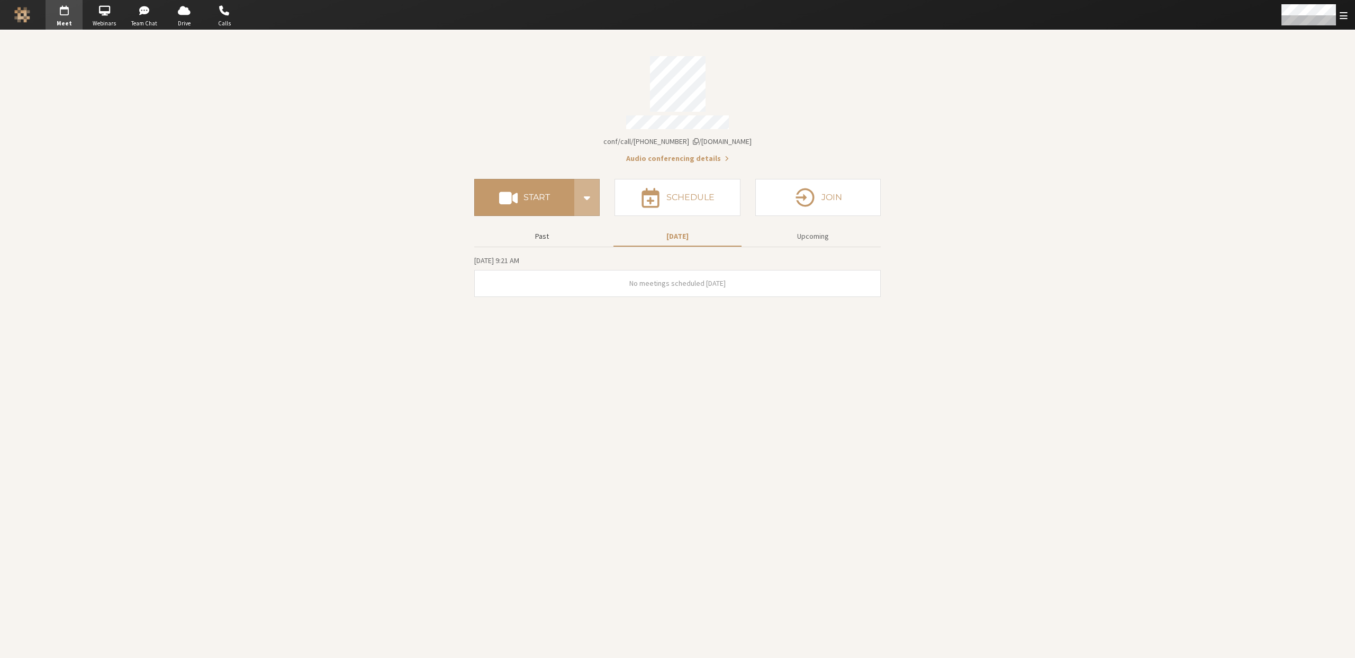
click at [551, 234] on button "Past" at bounding box center [542, 236] width 128 height 19
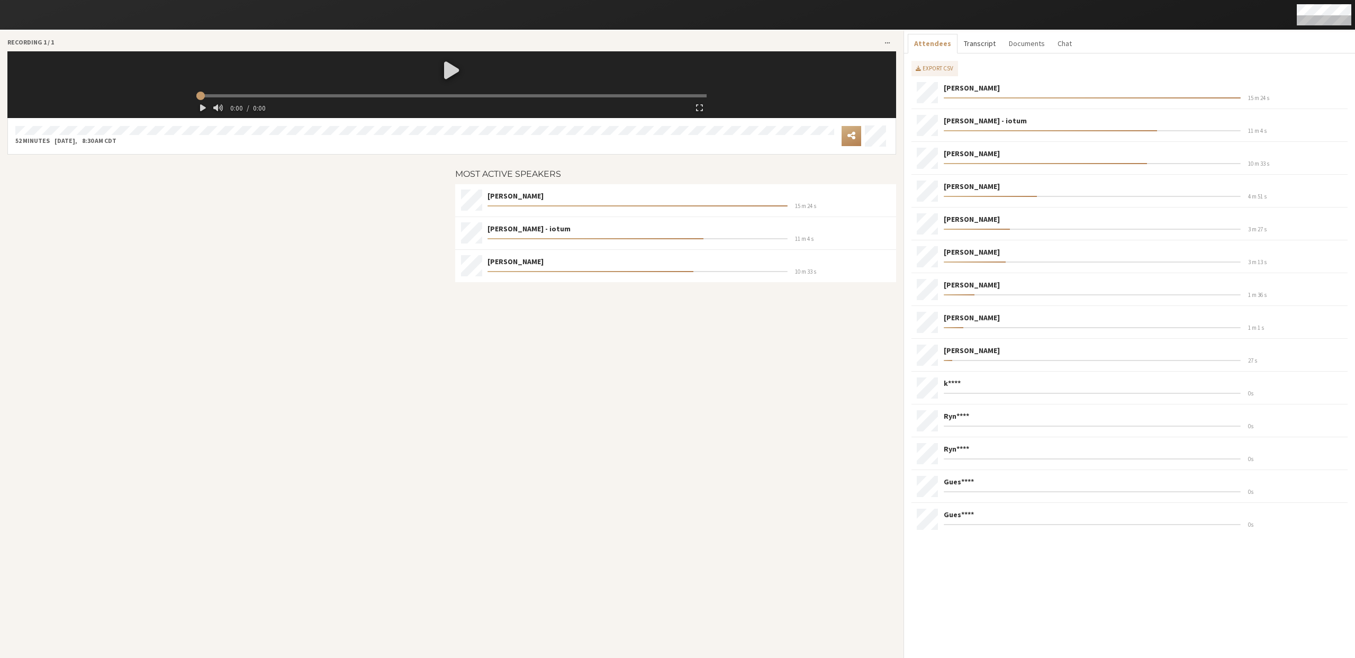
click at [980, 44] on button "Transcript" at bounding box center [980, 44] width 44 height 20
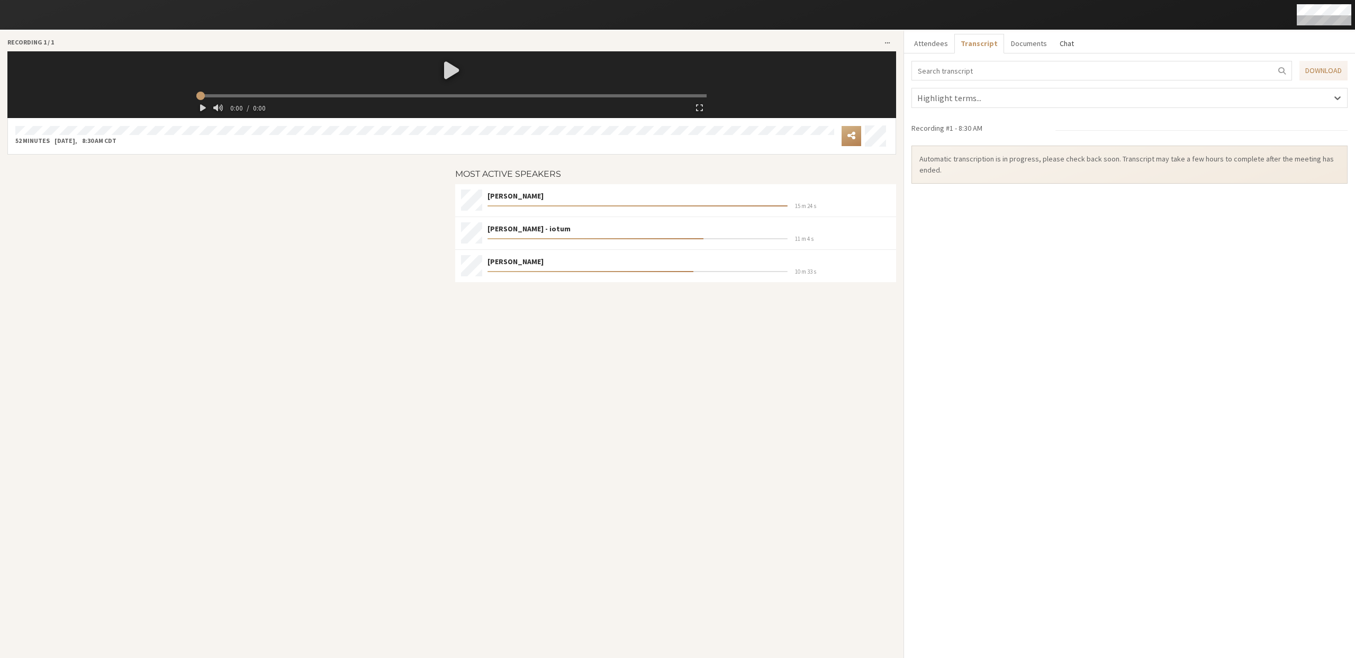
click at [1053, 43] on button "Chat" at bounding box center [1066, 44] width 27 height 20
